Goal: Browse casually: Explore the website without a specific task or goal

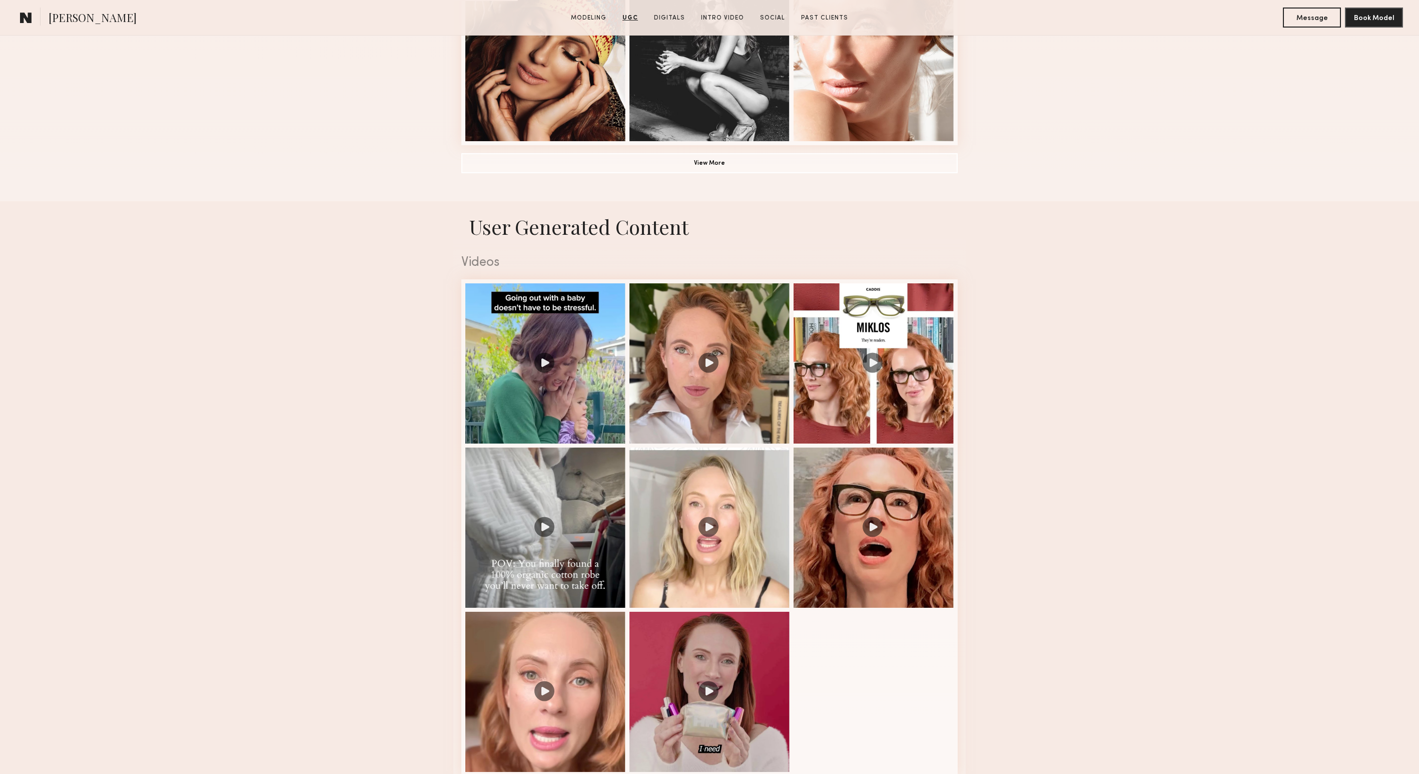
scroll to position [574, 0]
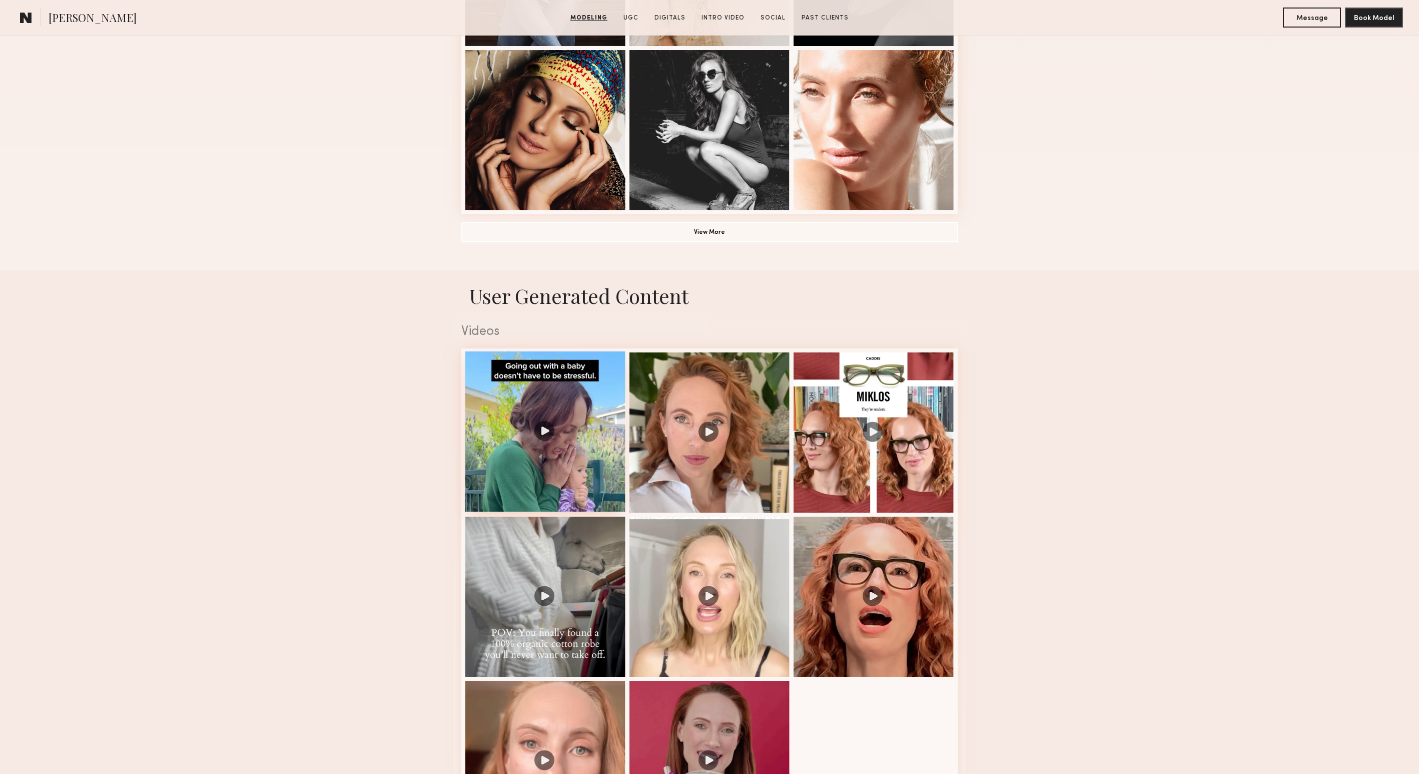
click at [545, 432] on div at bounding box center [545, 431] width 160 height 160
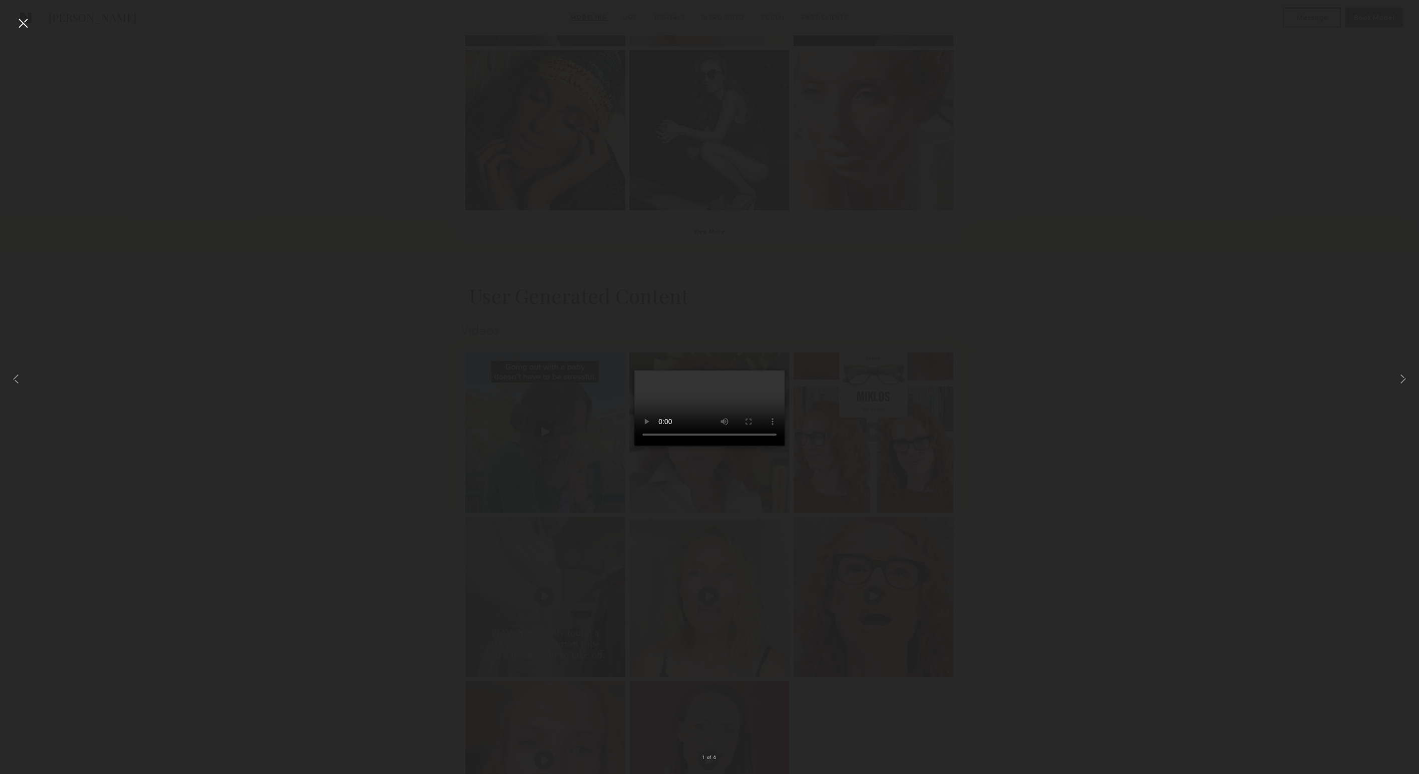
click at [17, 14] on nb-gallery-light "1 of 8" at bounding box center [709, 387] width 1419 height 774
click at [27, 27] on div at bounding box center [23, 23] width 16 height 16
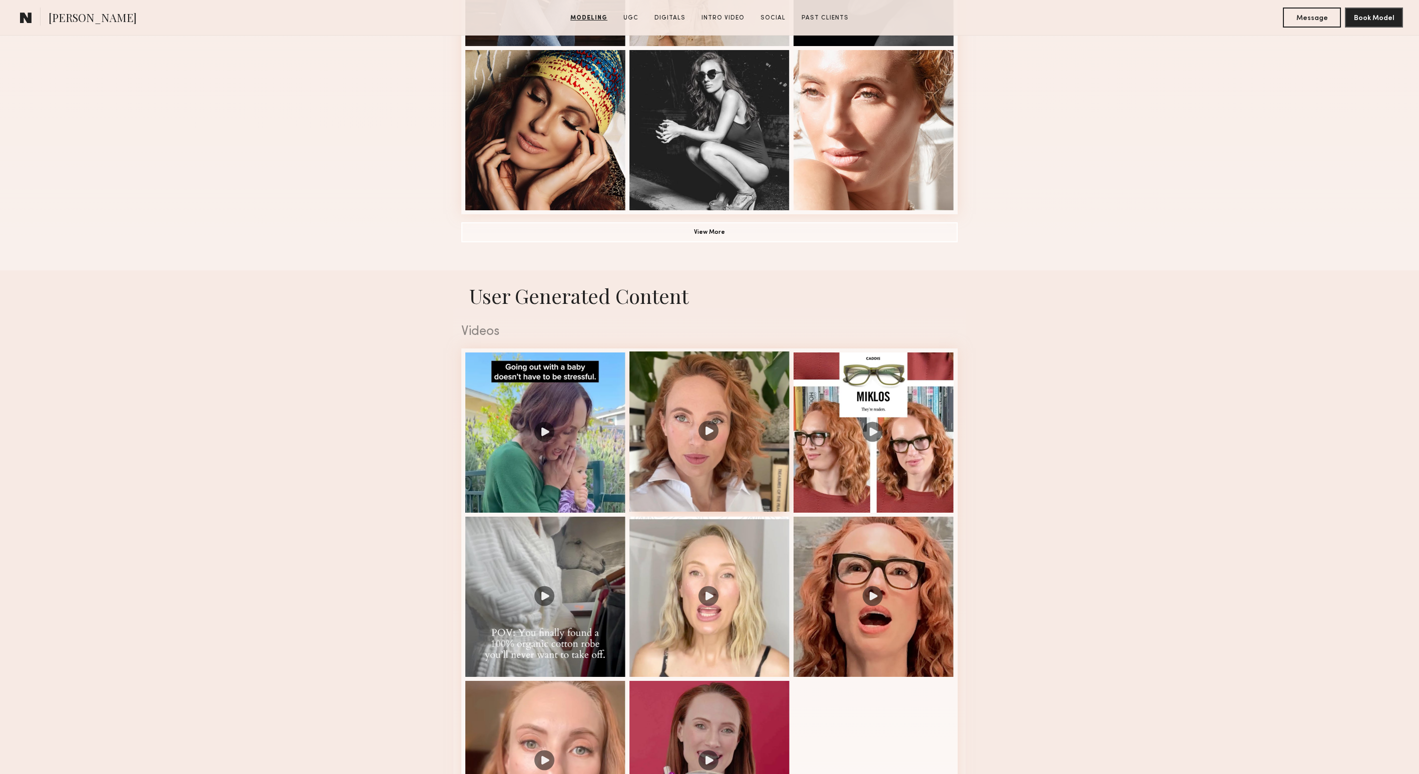
click at [681, 471] on div at bounding box center [710, 431] width 160 height 160
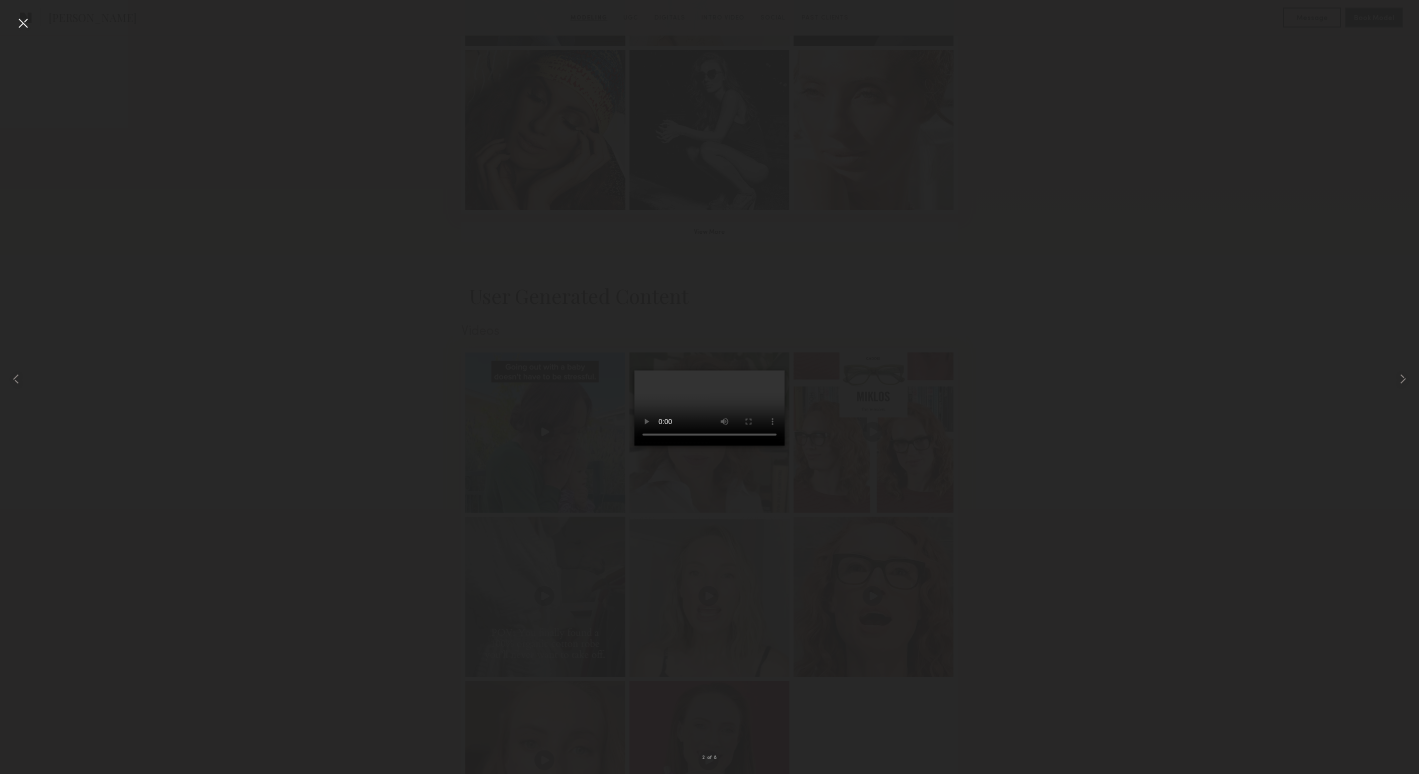
click at [20, 18] on div at bounding box center [23, 23] width 16 height 16
